Goal: Task Accomplishment & Management: Use online tool/utility

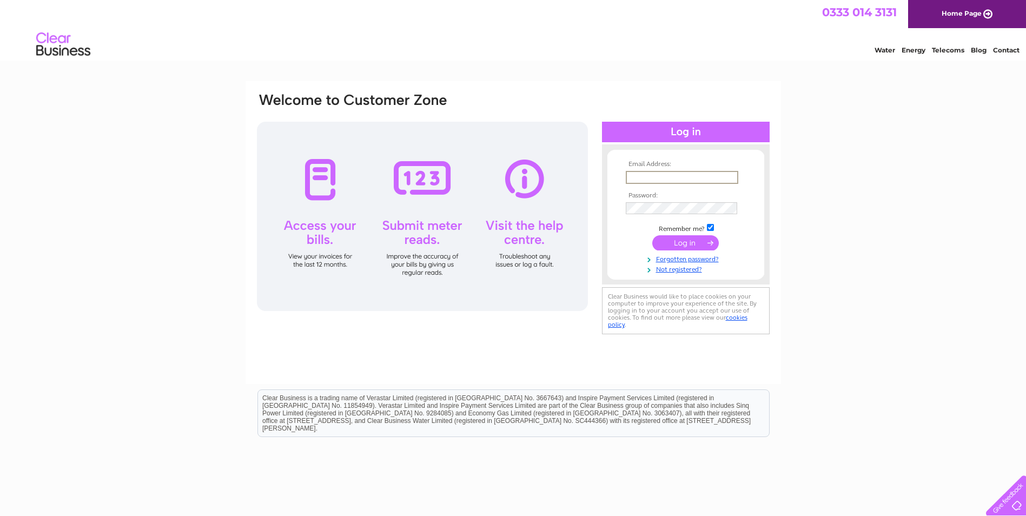
click at [676, 175] on input "text" at bounding box center [682, 177] width 113 height 13
type input "accounts@accurameasurement.com"
click at [652, 235] on input "submit" at bounding box center [685, 242] width 67 height 15
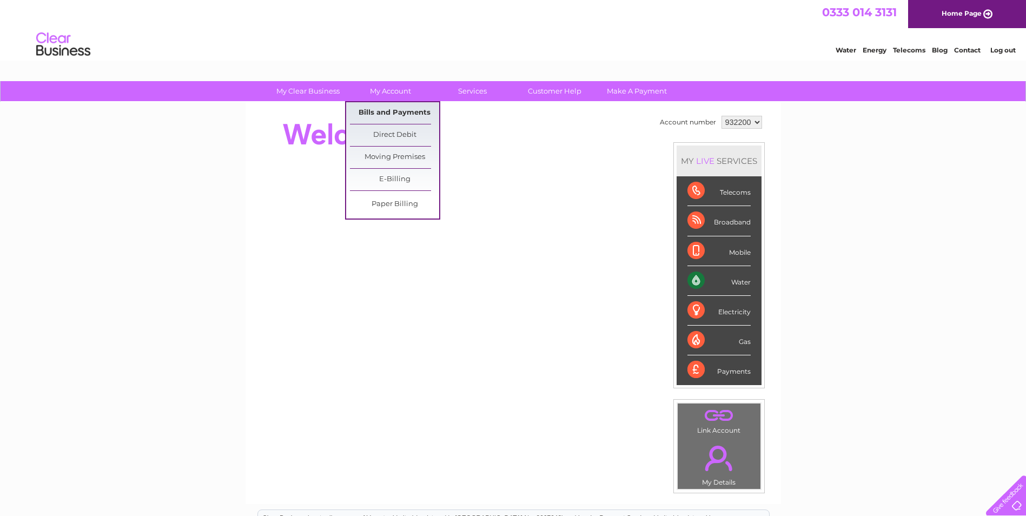
click at [403, 109] on link "Bills and Payments" at bounding box center [394, 113] width 89 height 22
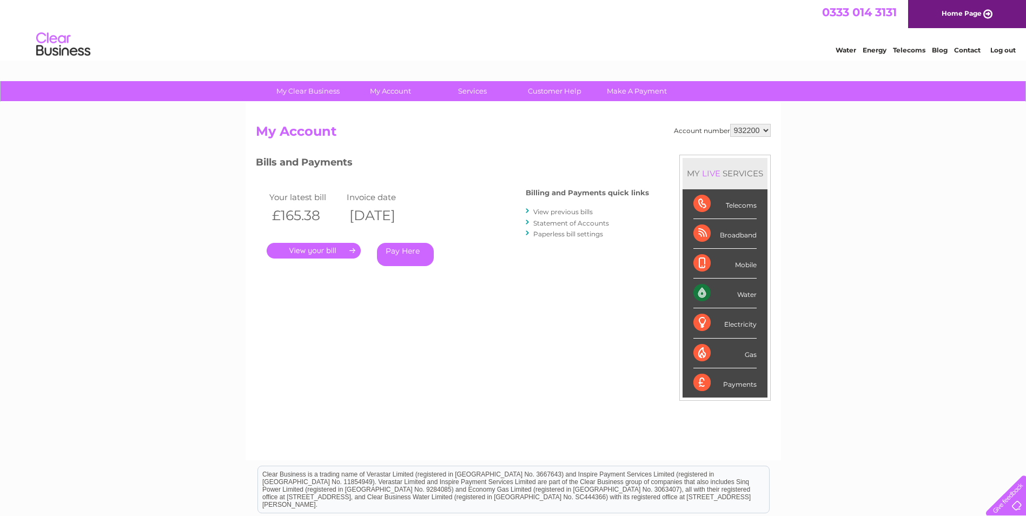
click at [706, 293] on div "Water" at bounding box center [724, 294] width 63 height 30
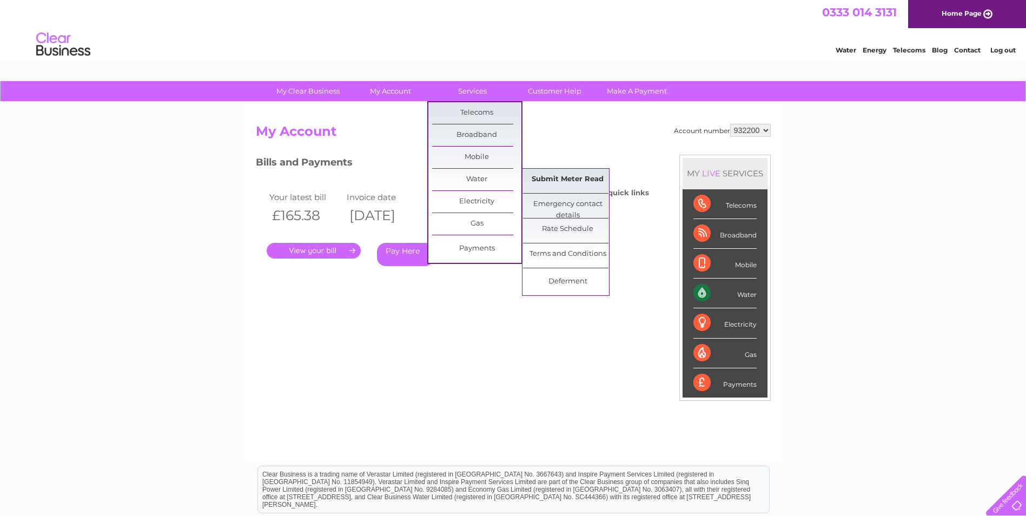
click at [549, 180] on link "Submit Meter Read" at bounding box center [567, 180] width 89 height 22
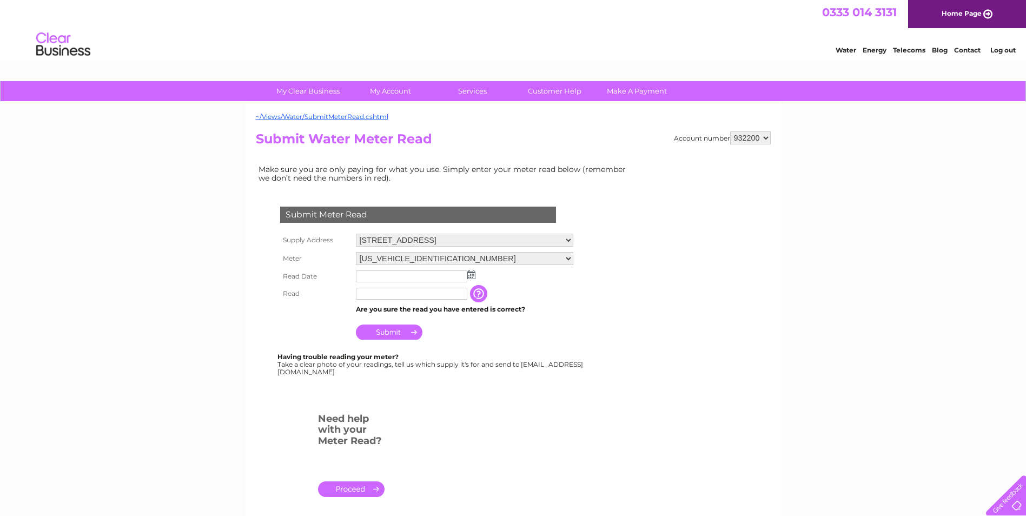
click at [406, 278] on input "text" at bounding box center [411, 276] width 111 height 12
click at [473, 274] on img at bounding box center [472, 275] width 8 height 9
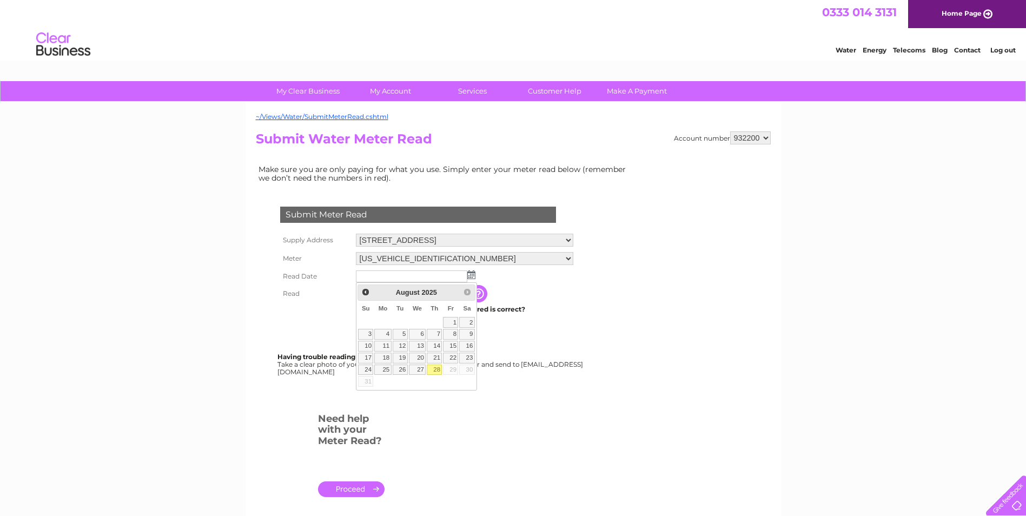
click at [434, 368] on link "28" at bounding box center [434, 370] width 15 height 11
type input "2025/08/28"
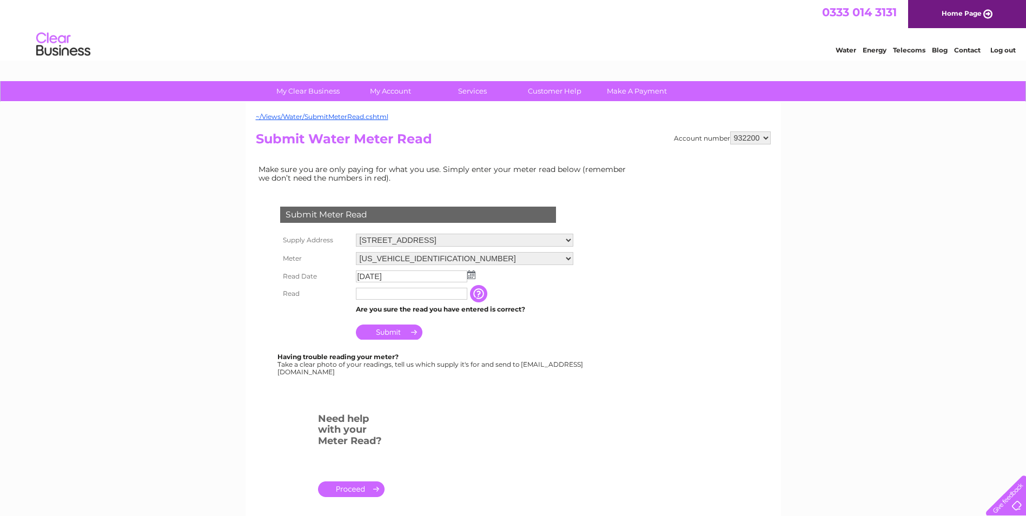
click at [412, 296] on input "text" at bounding box center [411, 294] width 111 height 12
click at [475, 295] on input "button" at bounding box center [480, 294] width 19 height 17
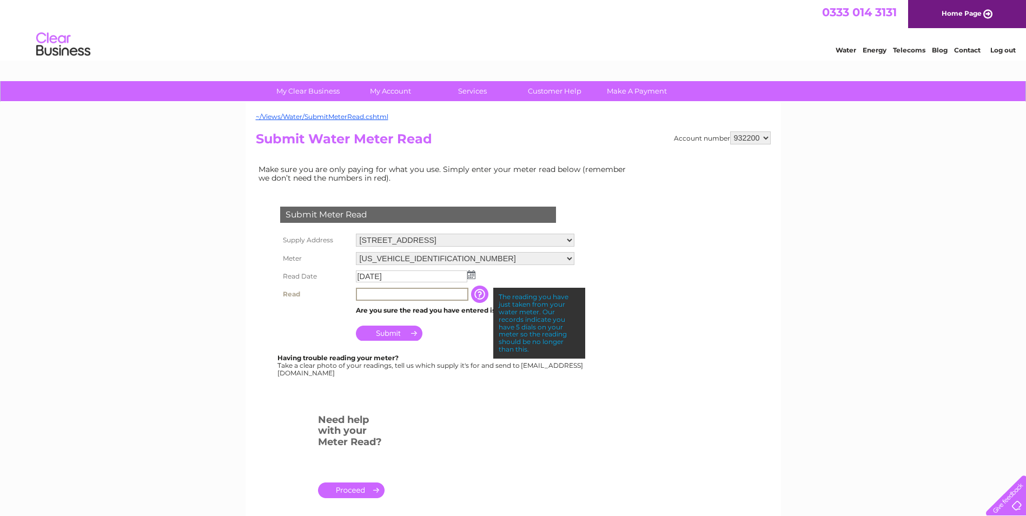
click at [454, 292] on input "text" at bounding box center [412, 294] width 113 height 13
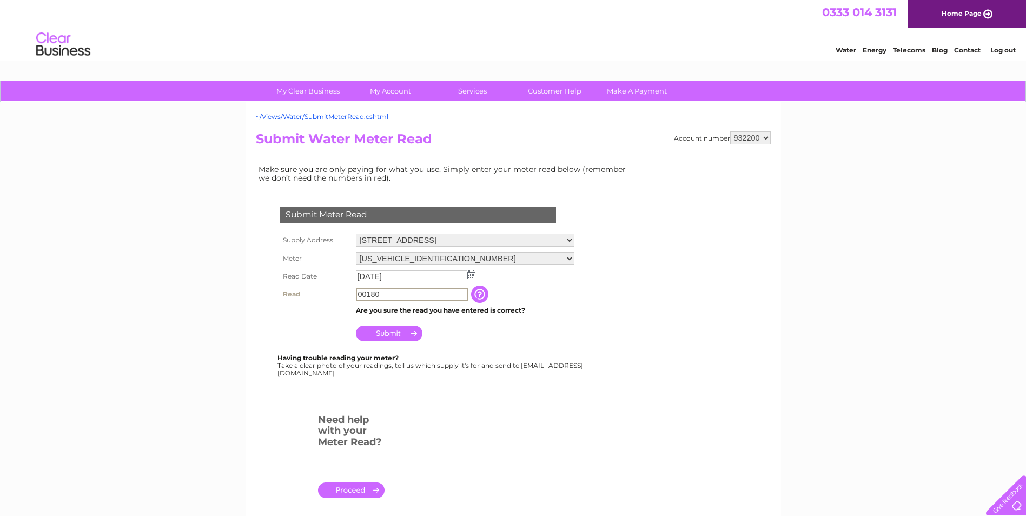
type input "00180"
click at [394, 332] on input "Submit" at bounding box center [389, 332] width 67 height 15
